Goal: Task Accomplishment & Management: Use online tool/utility

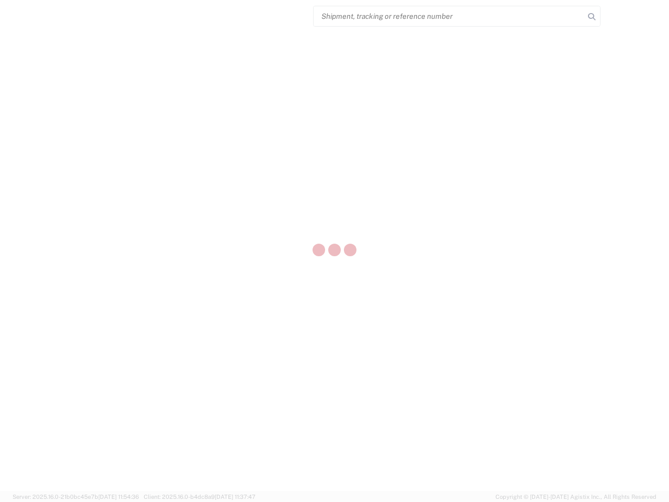
select select "US"
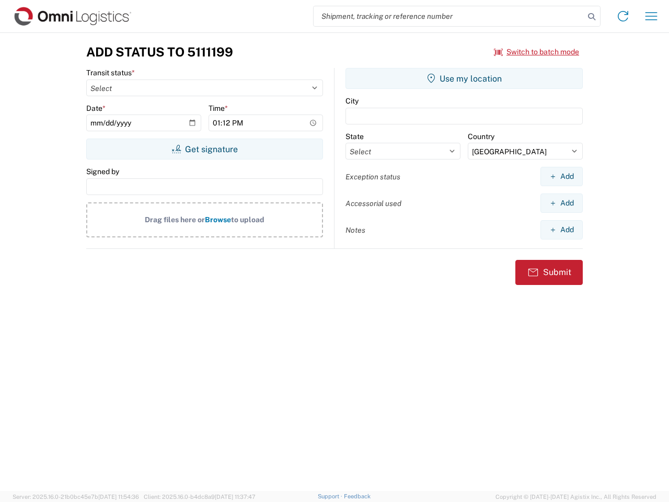
click at [449, 16] on input "search" at bounding box center [449, 16] width 271 height 20
click at [592, 17] on icon at bounding box center [591, 16] width 15 height 15
click at [623, 16] on icon at bounding box center [623, 16] width 17 height 17
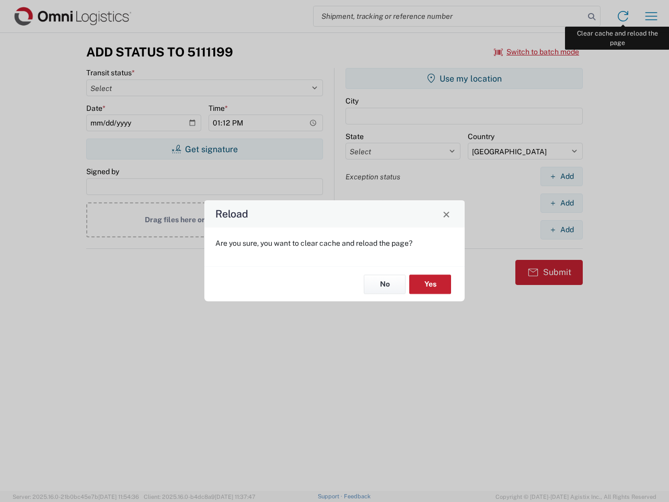
click at [651, 16] on div "Reload Are you sure, you want to clear cache and reload the page? No Yes" at bounding box center [334, 251] width 669 height 502
click at [537, 52] on div "Reload Are you sure, you want to clear cache and reload the page? No Yes" at bounding box center [334, 251] width 669 height 502
click at [204, 149] on div "Reload Are you sure, you want to clear cache and reload the page? No Yes" at bounding box center [334, 251] width 669 height 502
click at [464, 78] on div "Reload Are you sure, you want to clear cache and reload the page? No Yes" at bounding box center [334, 251] width 669 height 502
click at [561, 176] on div "Reload Are you sure, you want to clear cache and reload the page? No Yes" at bounding box center [334, 251] width 669 height 502
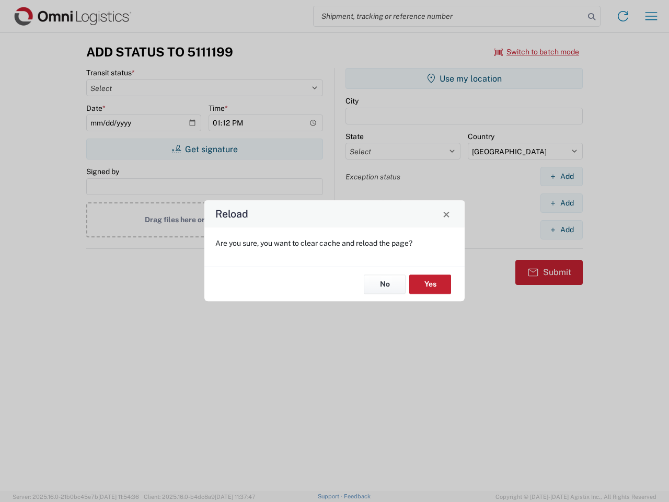
click at [561, 203] on div "Reload Are you sure, you want to clear cache and reload the page? No Yes" at bounding box center [334, 251] width 669 height 502
click at [561, 229] on div "Reload Are you sure, you want to clear cache and reload the page? No Yes" at bounding box center [334, 251] width 669 height 502
